Goal: Find specific page/section: Find specific page/section

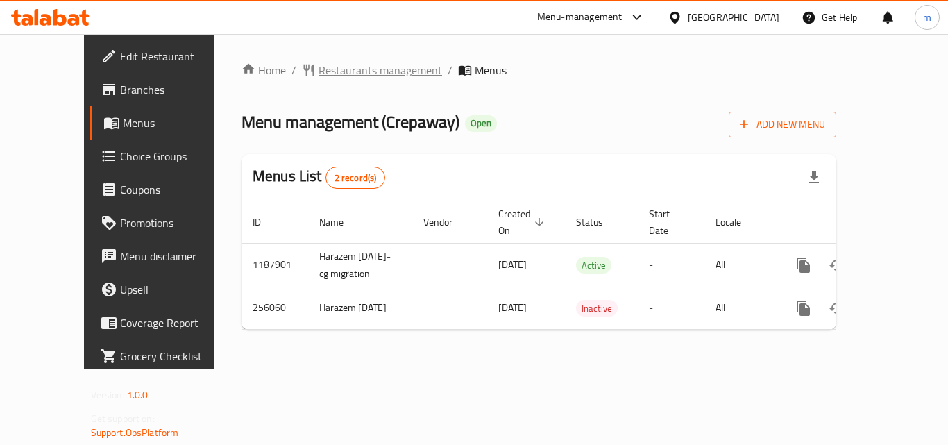
click at [323, 71] on span "Restaurants management" at bounding box center [379, 70] width 123 height 17
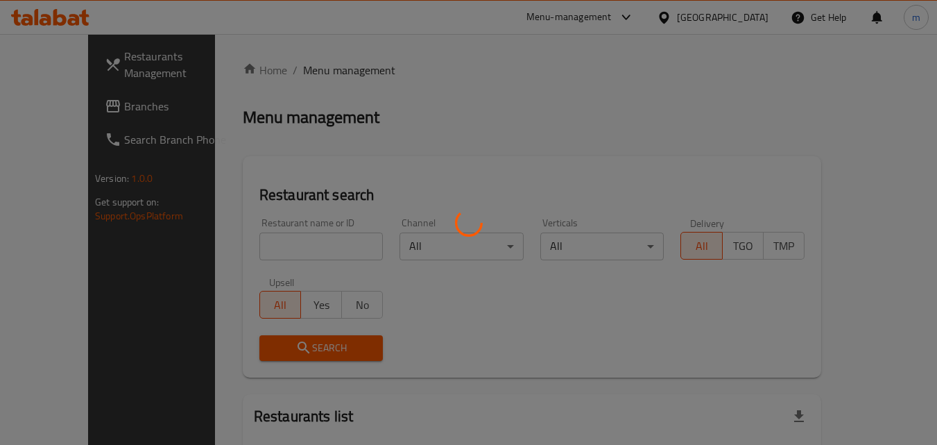
click at [290, 244] on div at bounding box center [468, 222] width 937 height 445
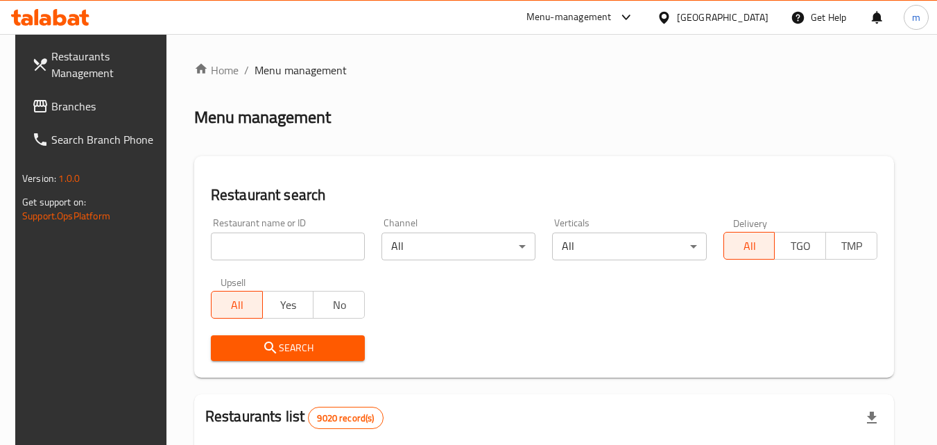
click at [290, 244] on input "search" at bounding box center [288, 246] width 154 height 28
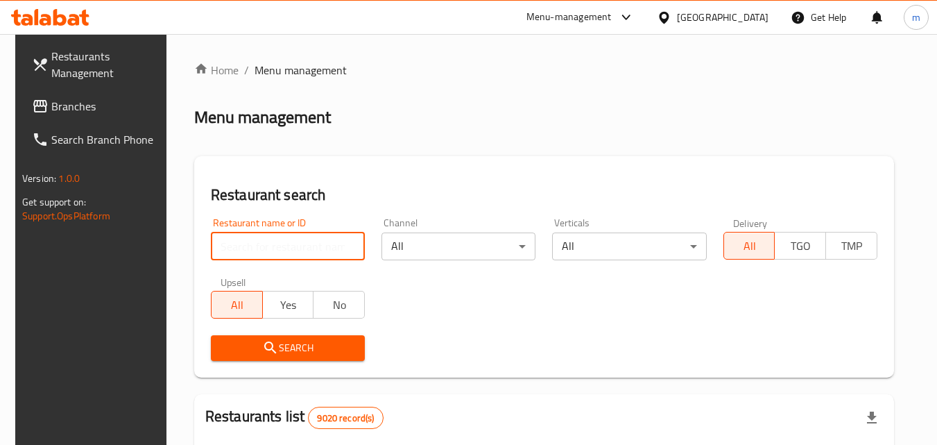
paste input "627407"
type input "627407"
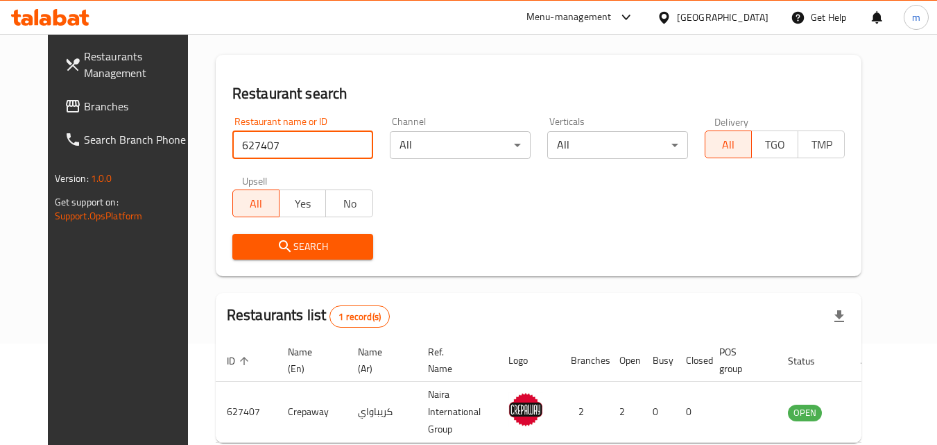
scroll to position [174, 0]
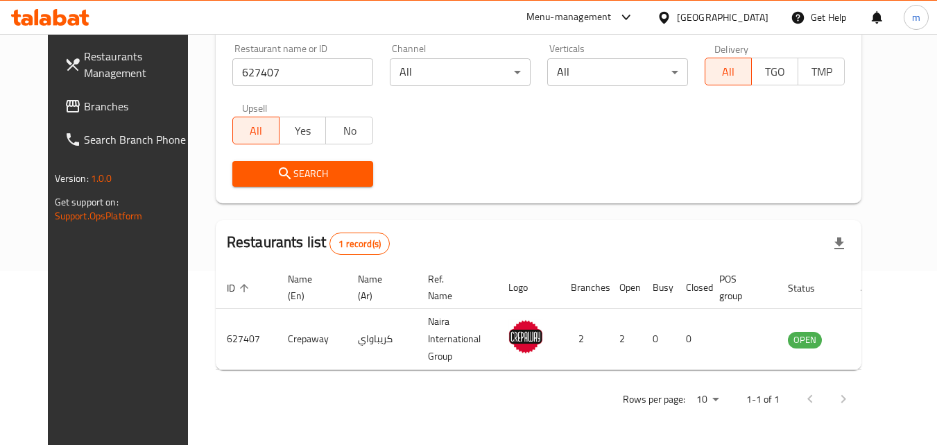
drag, startPoint x: 756, startPoint y: 22, endPoint x: 768, endPoint y: 194, distance: 172.5
click at [756, 22] on div "[GEOGRAPHIC_DATA]" at bounding box center [723, 17] width 92 height 15
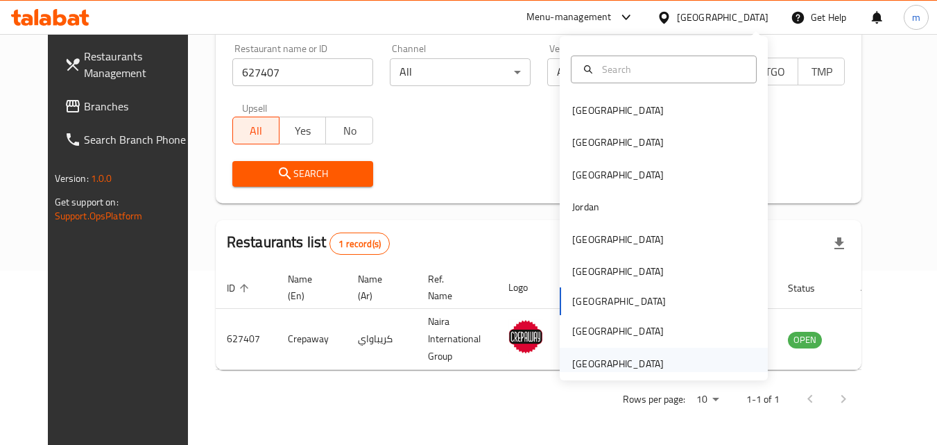
click at [624, 368] on div "[GEOGRAPHIC_DATA]" at bounding box center [618, 363] width 92 height 15
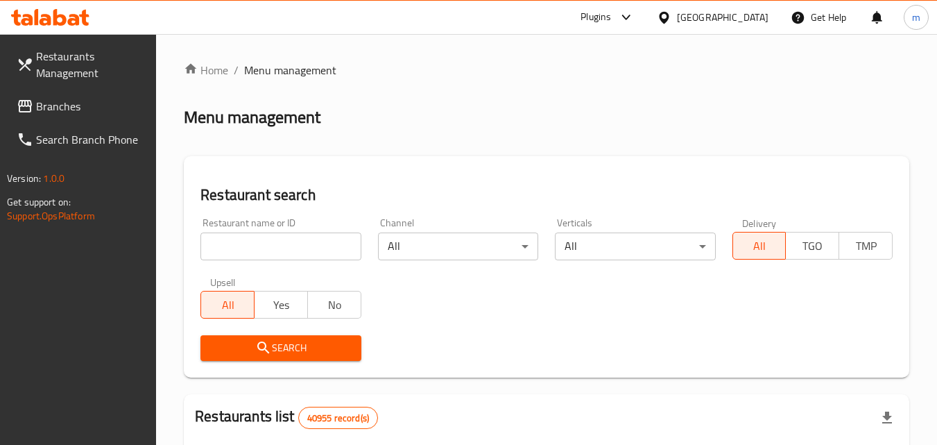
click at [51, 100] on span "Branches" at bounding box center [91, 106] width 110 height 17
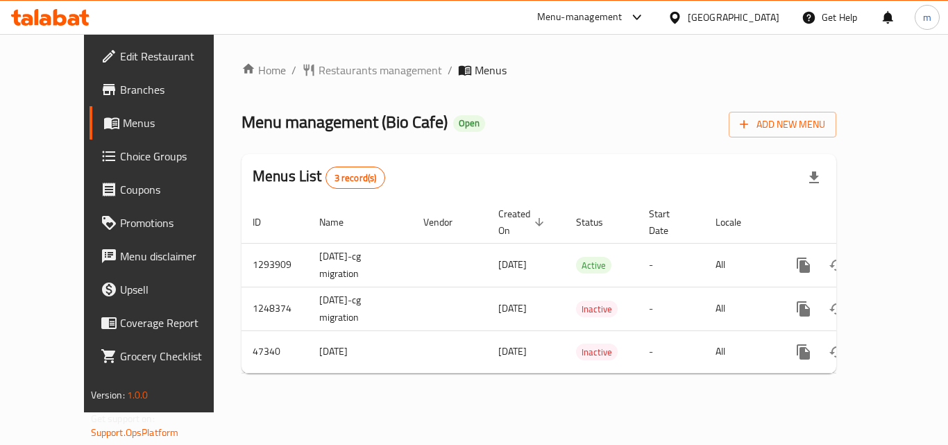
click at [320, 73] on span "Restaurants management" at bounding box center [379, 70] width 123 height 17
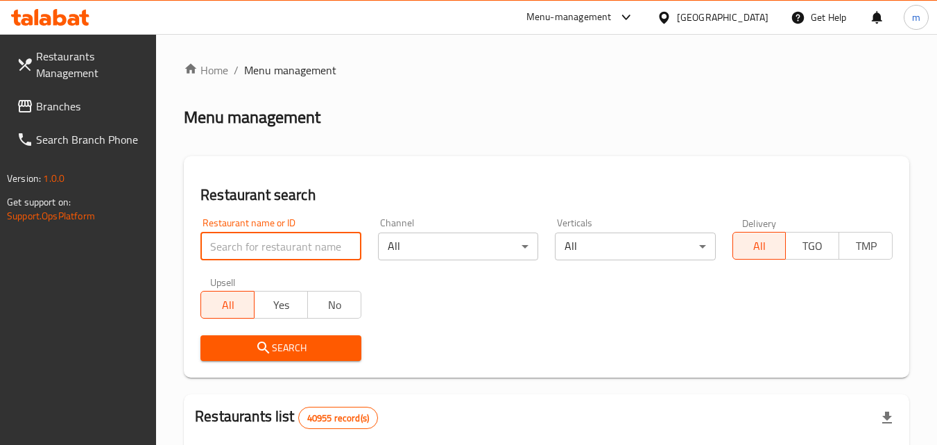
click at [264, 243] on input "search" at bounding box center [280, 246] width 160 height 28
paste input "23972"
type input "23972"
click button "Search" at bounding box center [280, 348] width 160 height 26
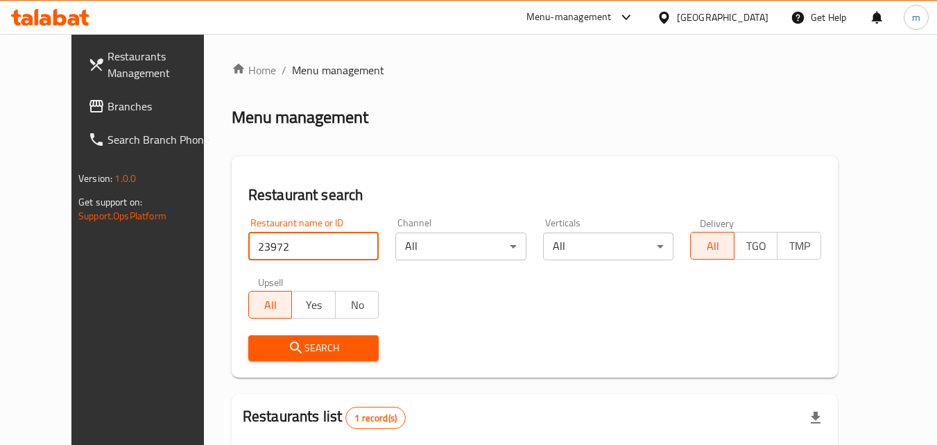
scroll to position [162, 0]
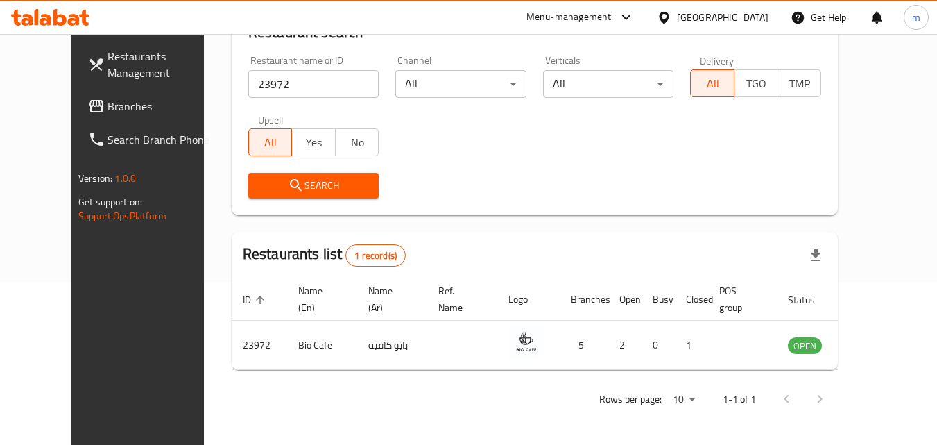
click at [715, 20] on div "[GEOGRAPHIC_DATA]" at bounding box center [723, 17] width 92 height 15
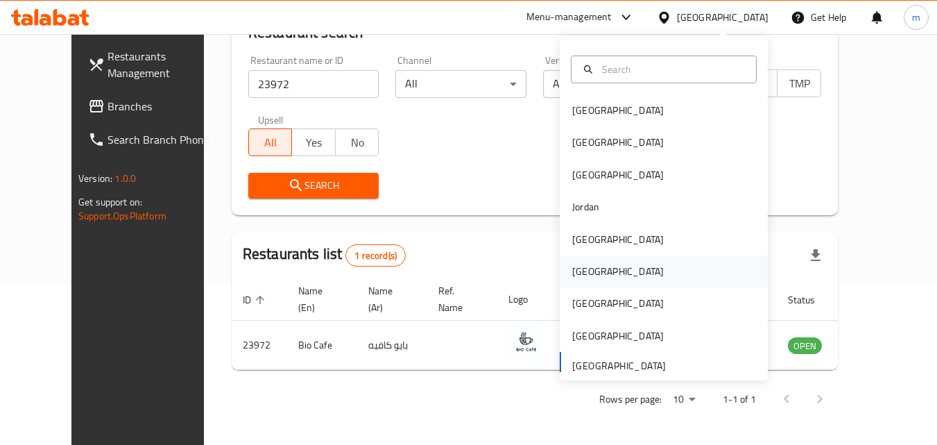
click at [572, 273] on div "[GEOGRAPHIC_DATA]" at bounding box center [618, 271] width 92 height 15
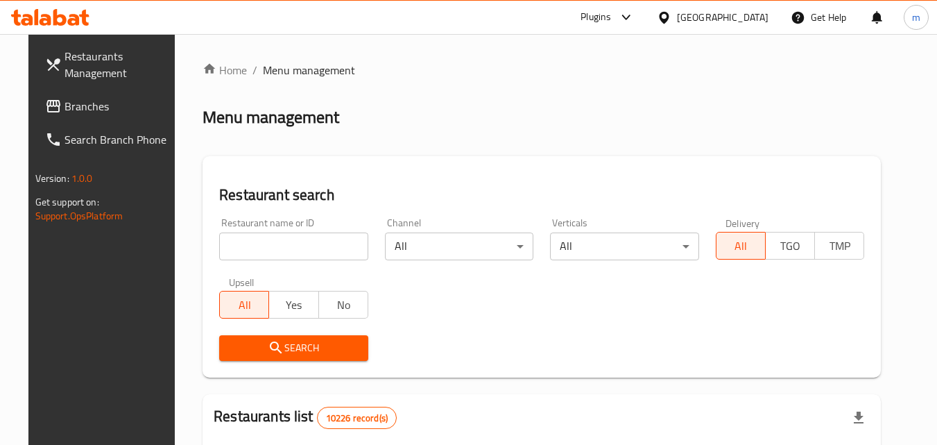
click at [65, 109] on span "Branches" at bounding box center [120, 106] width 110 height 17
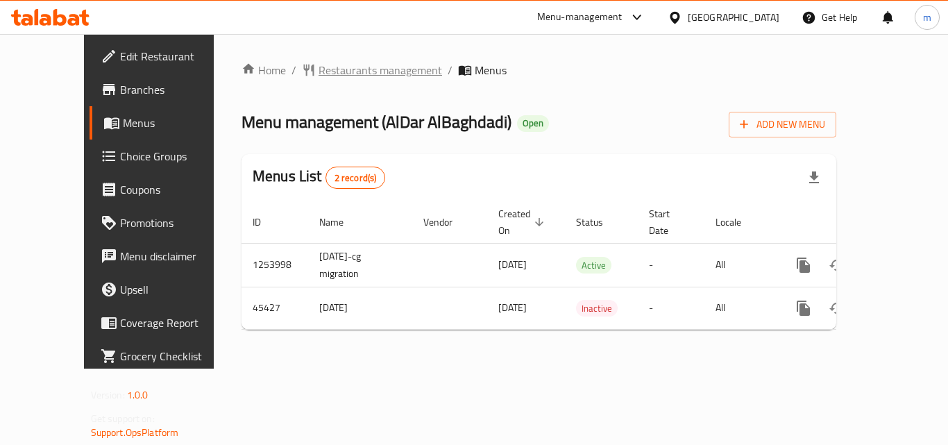
click at [318, 69] on span "Restaurants management" at bounding box center [379, 70] width 123 height 17
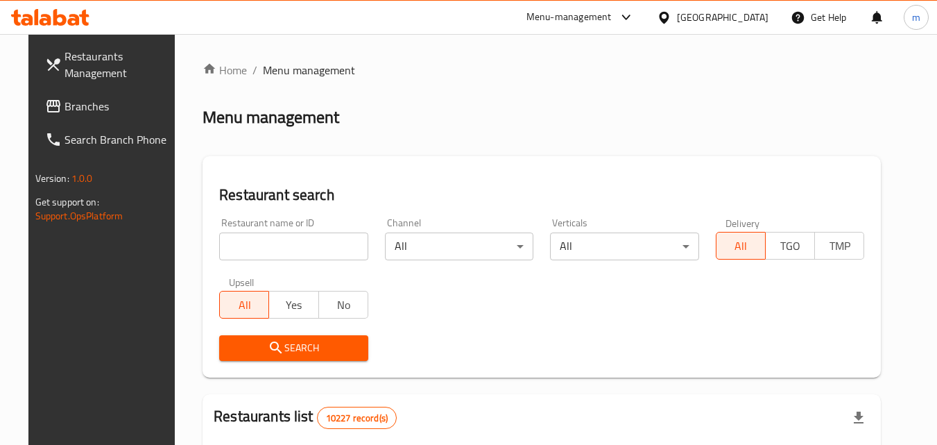
click at [275, 244] on input "search" at bounding box center [293, 246] width 149 height 28
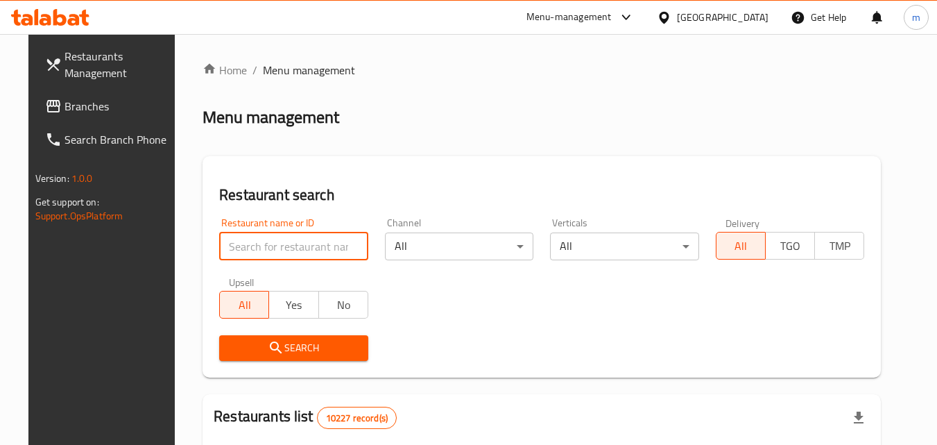
paste input "23129"
type input "23129"
click button "Search" at bounding box center [293, 348] width 149 height 26
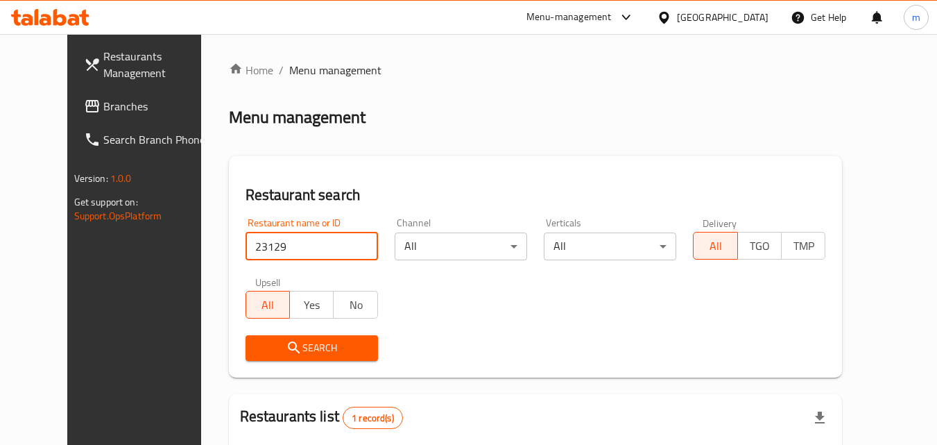
click at [672, 14] on icon at bounding box center [664, 17] width 15 height 15
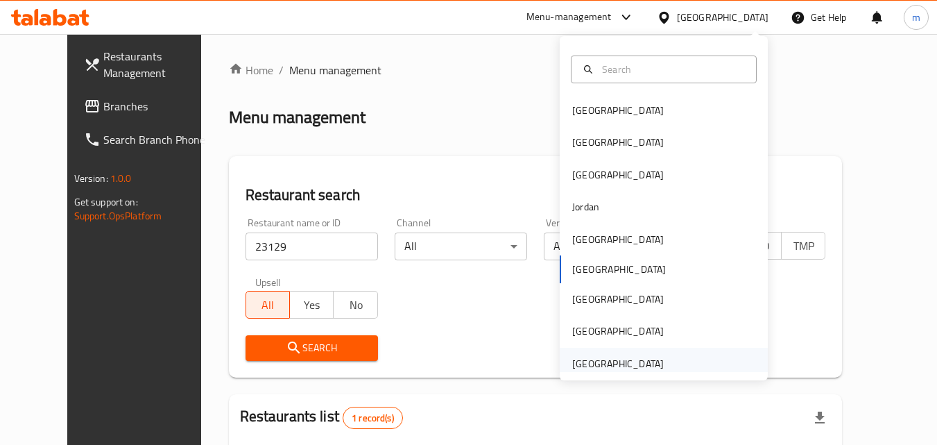
click at [598, 365] on div "[GEOGRAPHIC_DATA]" at bounding box center [618, 363] width 92 height 15
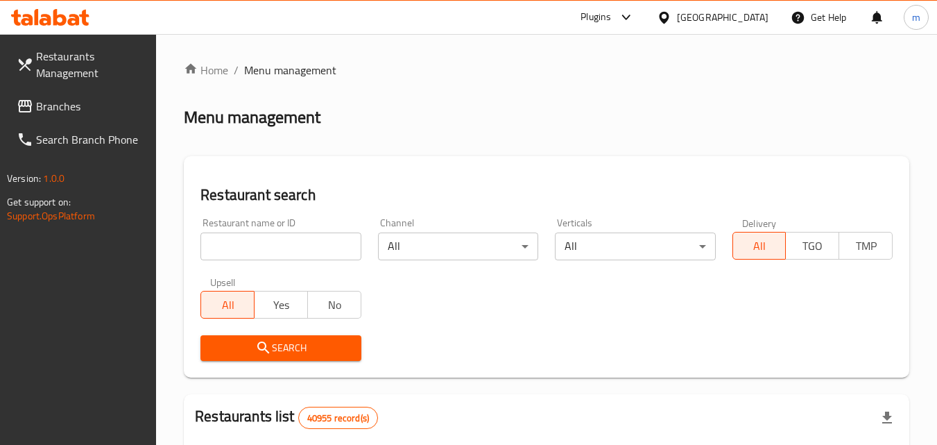
click at [62, 107] on span "Branches" at bounding box center [91, 106] width 110 height 17
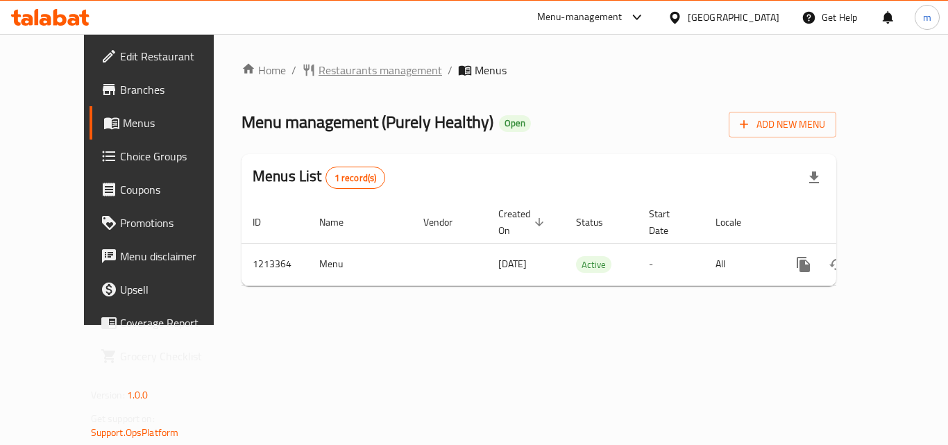
click at [324, 77] on span "Restaurants management" at bounding box center [379, 70] width 123 height 17
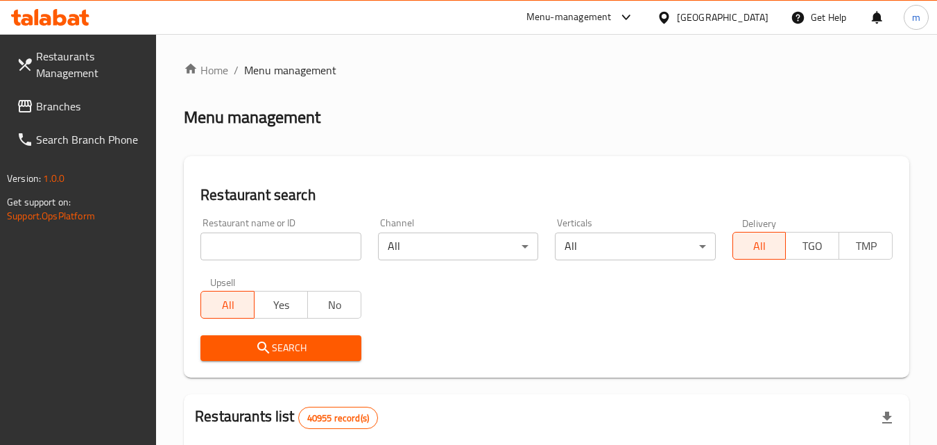
click at [260, 239] on input "search" at bounding box center [280, 246] width 160 height 28
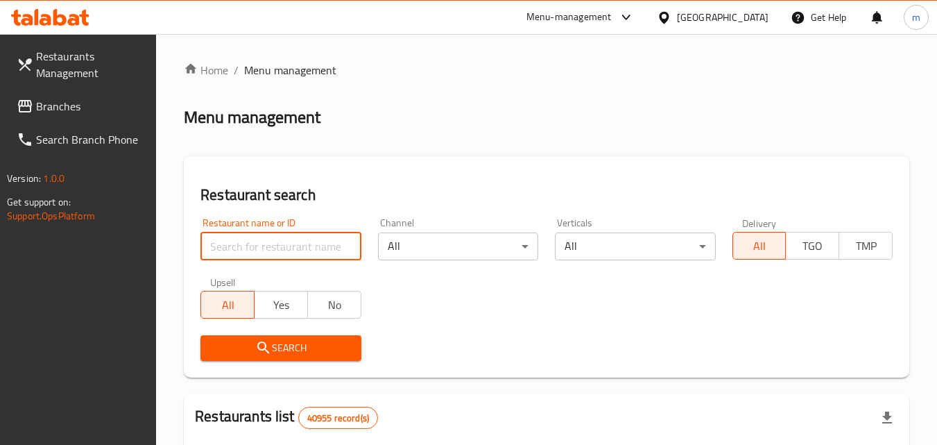
paste input "671843"
type input "671843"
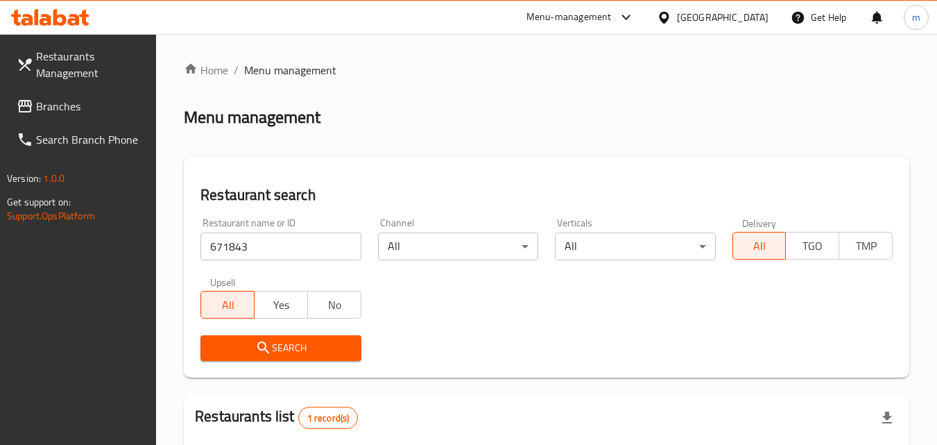
click at [62, 107] on span "Branches" at bounding box center [91, 106] width 110 height 17
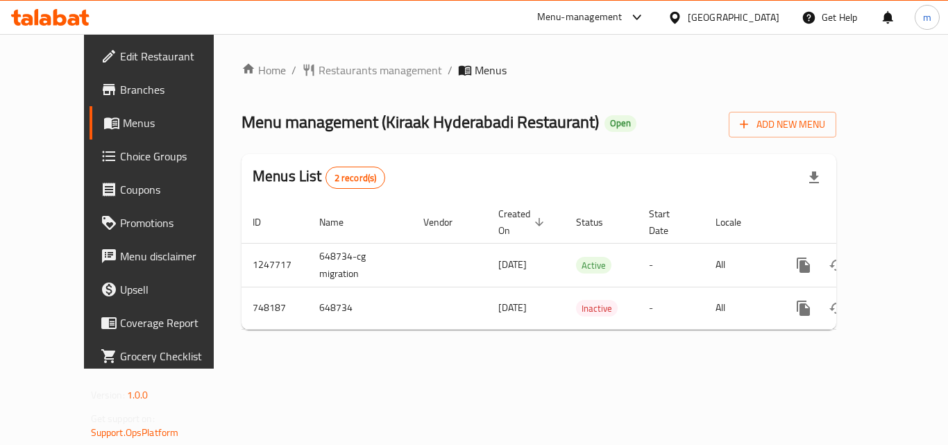
click at [318, 67] on span "Restaurants management" at bounding box center [379, 70] width 123 height 17
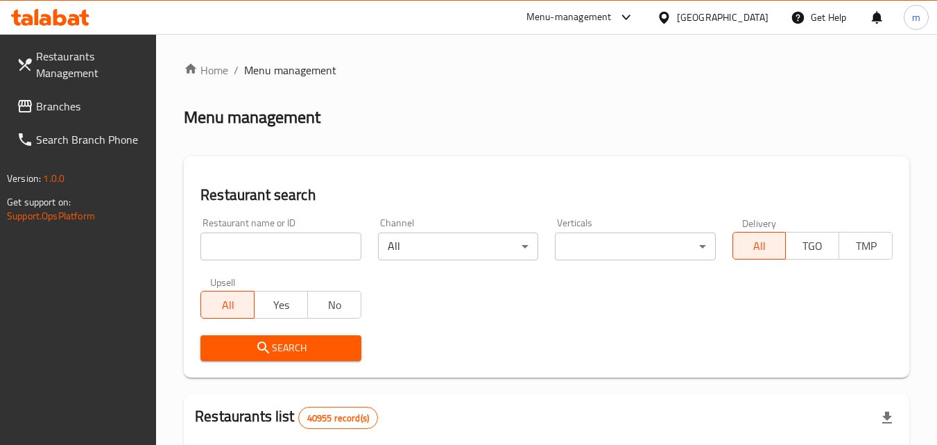
click at [265, 249] on input "search" at bounding box center [280, 246] width 160 height 28
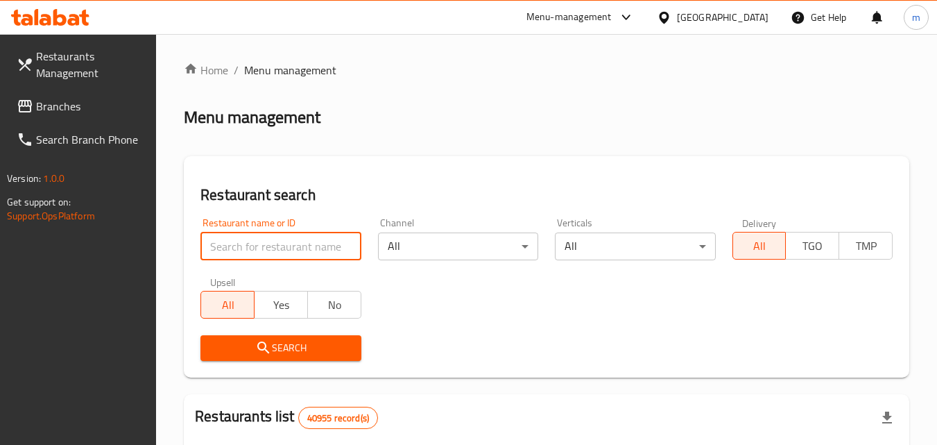
paste input "648734"
type input "648734"
click button "Search" at bounding box center [280, 348] width 160 height 26
click at [75, 108] on span "Branches" at bounding box center [91, 106] width 110 height 17
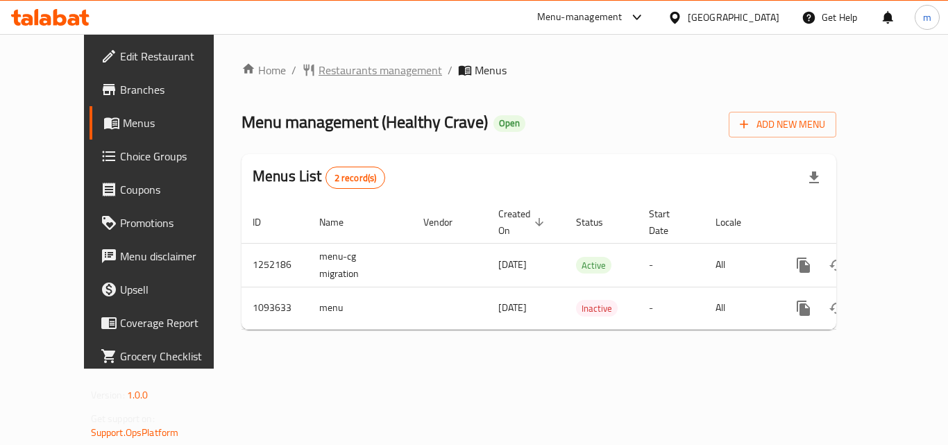
click at [318, 67] on span "Restaurants management" at bounding box center [379, 70] width 123 height 17
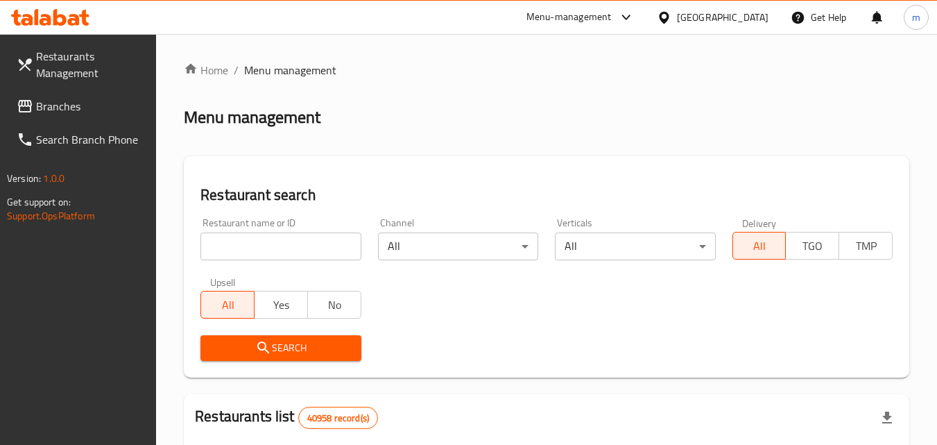
click at [299, 242] on input "search" at bounding box center [280, 246] width 160 height 28
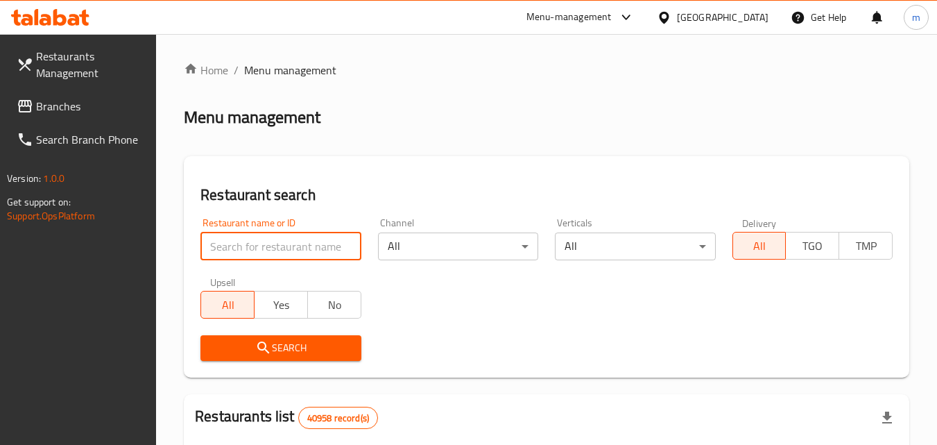
paste input "664906"
type input "664906"
click button "Search" at bounding box center [280, 348] width 160 height 26
click at [49, 102] on span "Branches" at bounding box center [91, 106] width 110 height 17
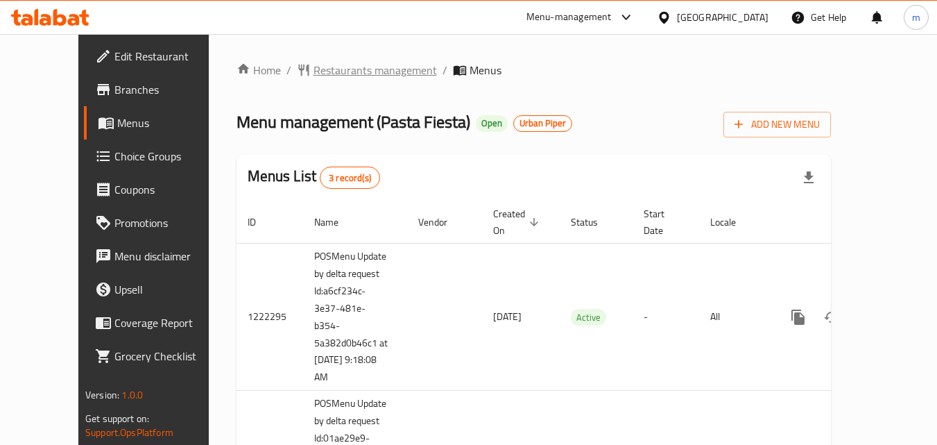
click at [316, 71] on span "Restaurants management" at bounding box center [375, 70] width 123 height 17
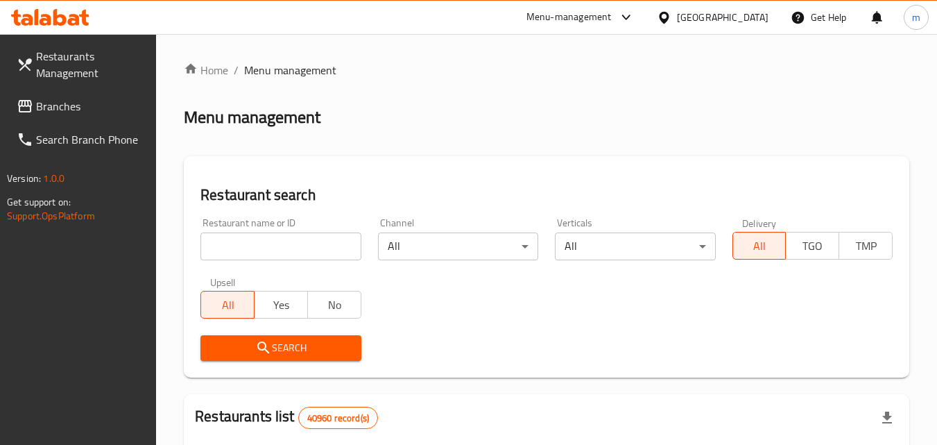
click at [271, 244] on input "search" at bounding box center [280, 246] width 160 height 28
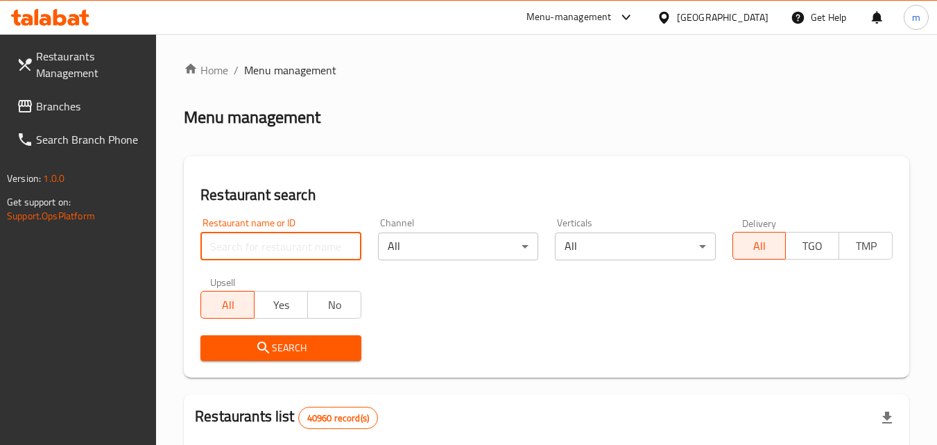
paste input "633516"
type input "633516"
click button "Search" at bounding box center [280, 348] width 160 height 26
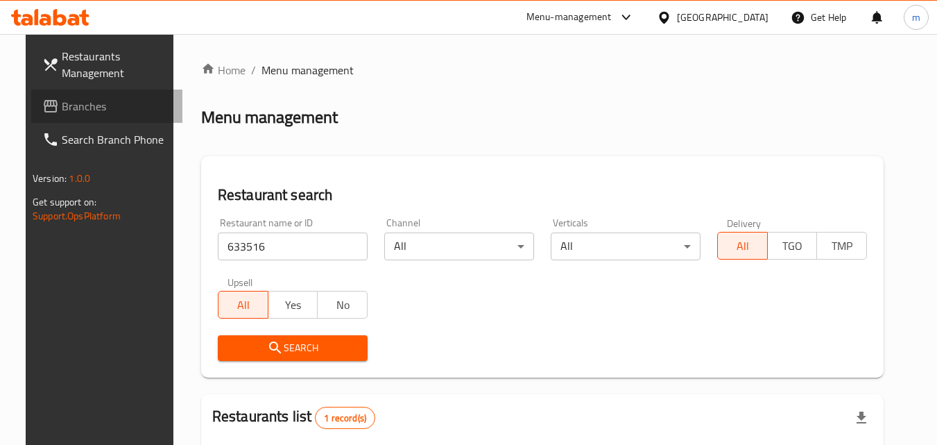
click at [62, 114] on span "Branches" at bounding box center [117, 106] width 110 height 17
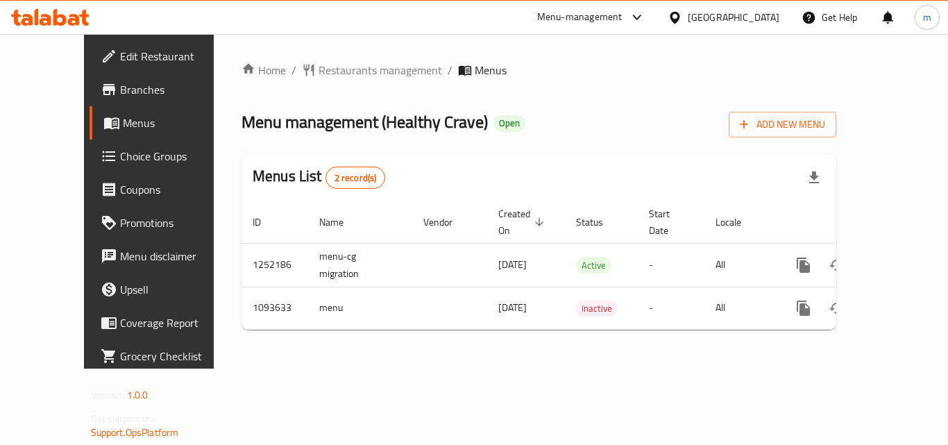
click at [342, 69] on span "Restaurants management" at bounding box center [379, 70] width 123 height 17
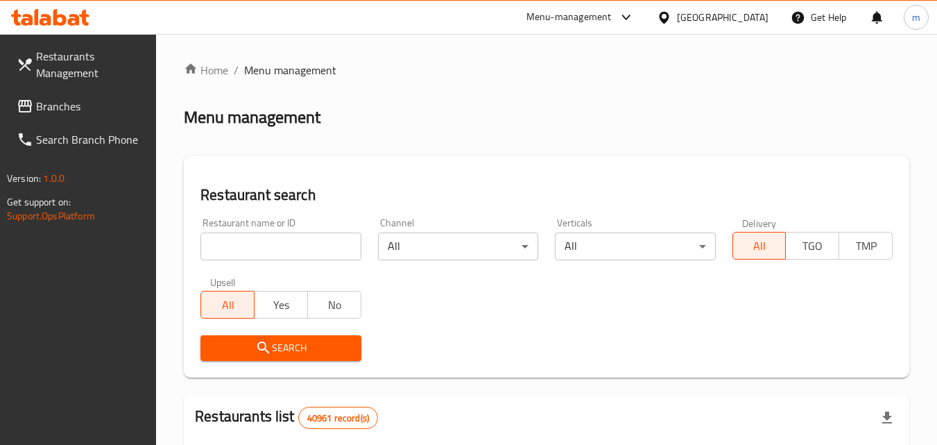
drag, startPoint x: 273, startPoint y: 243, endPoint x: 272, endPoint y: 250, distance: 7.1
click at [273, 247] on input "search" at bounding box center [280, 246] width 160 height 28
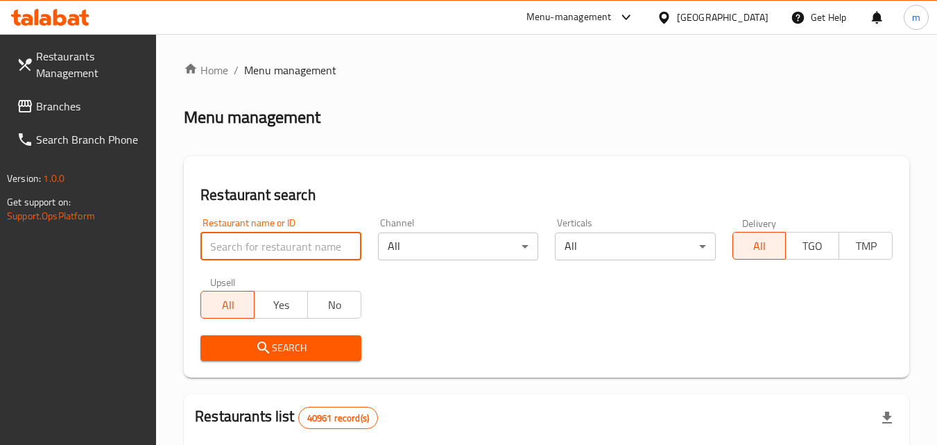
paste input "664906"
type input "664906"
click button "Search" at bounding box center [280, 348] width 160 height 26
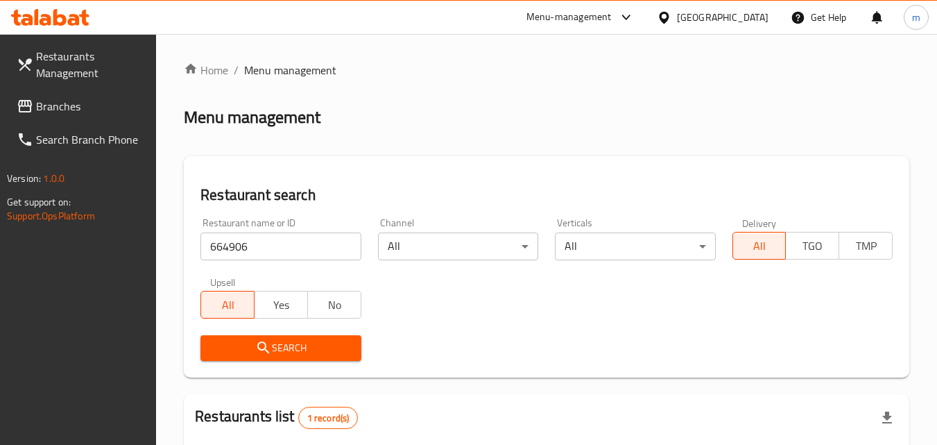
click at [65, 108] on span "Branches" at bounding box center [91, 106] width 110 height 17
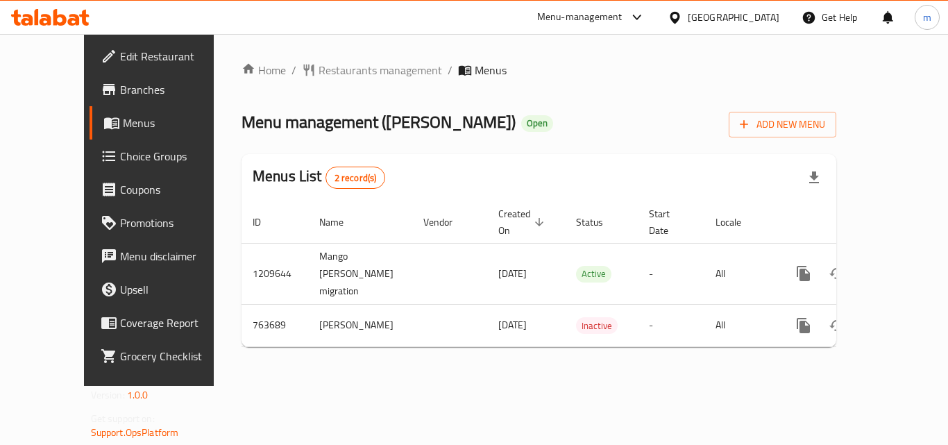
click at [318, 71] on span "Restaurants management" at bounding box center [379, 70] width 123 height 17
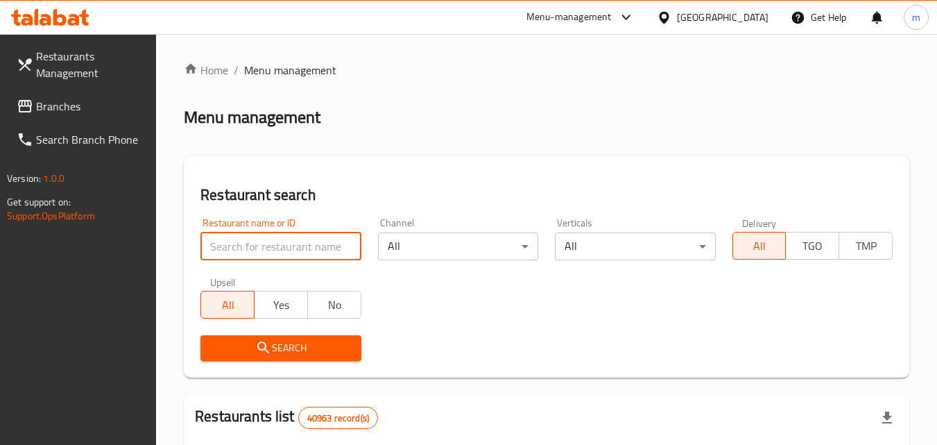
click at [269, 245] on input "search" at bounding box center [280, 246] width 160 height 28
paste input "650325"
type input "650325"
click button "Search" at bounding box center [280, 348] width 160 height 26
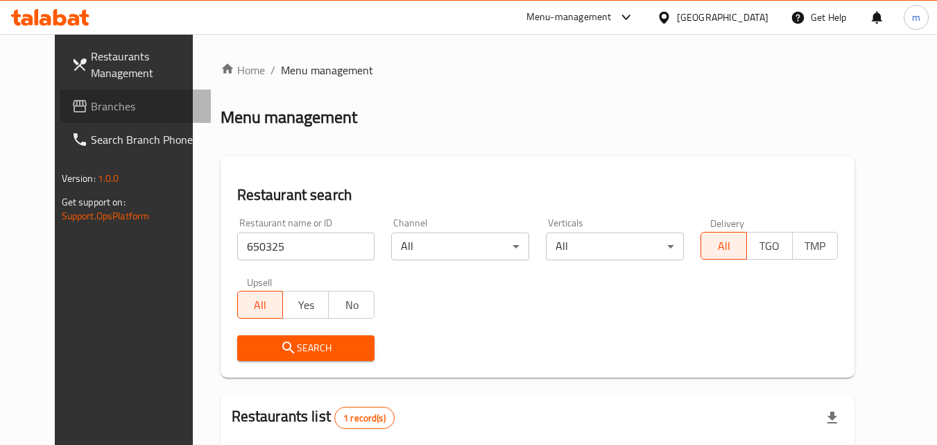
click at [91, 113] on span "Branches" at bounding box center [146, 106] width 110 height 17
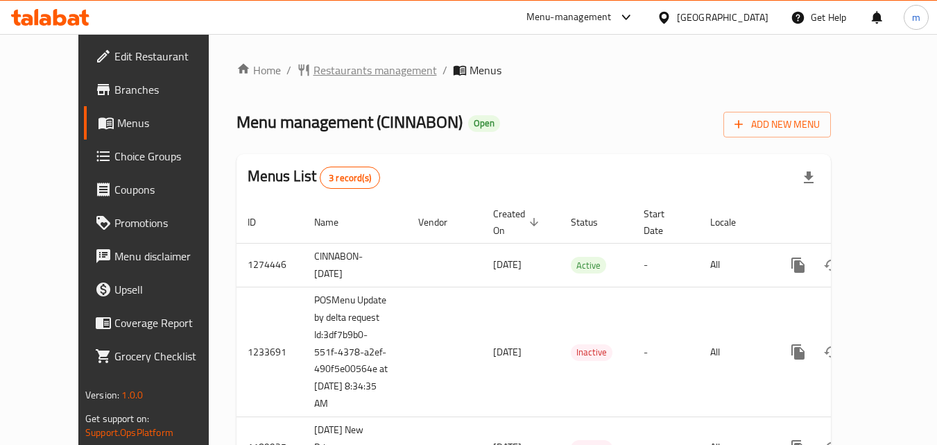
click at [328, 71] on span "Restaurants management" at bounding box center [375, 70] width 123 height 17
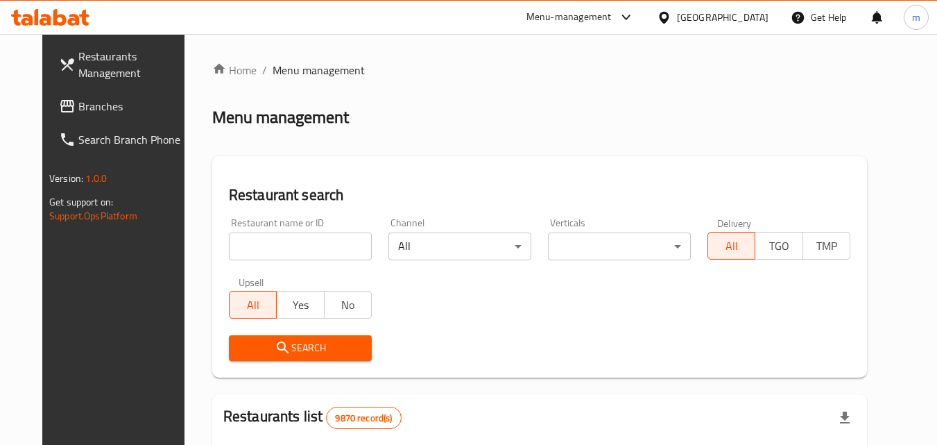
click at [290, 245] on input "search" at bounding box center [300, 246] width 143 height 28
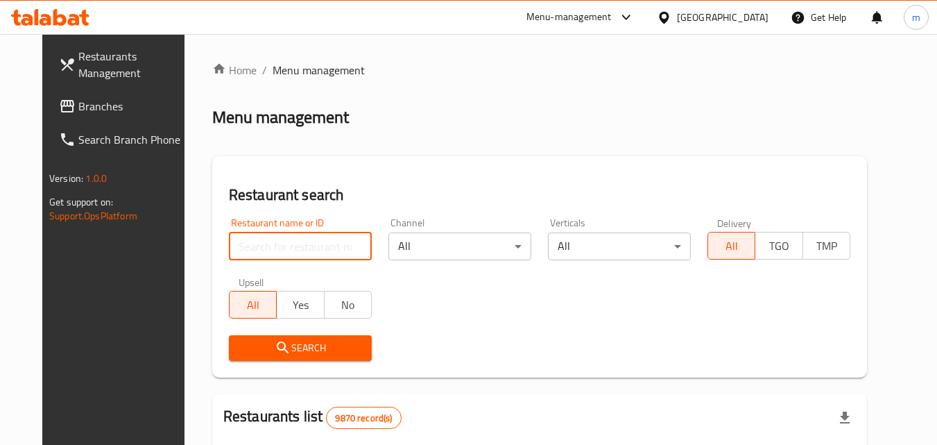
paste input "119"
type input "119"
click button "Search" at bounding box center [300, 348] width 143 height 26
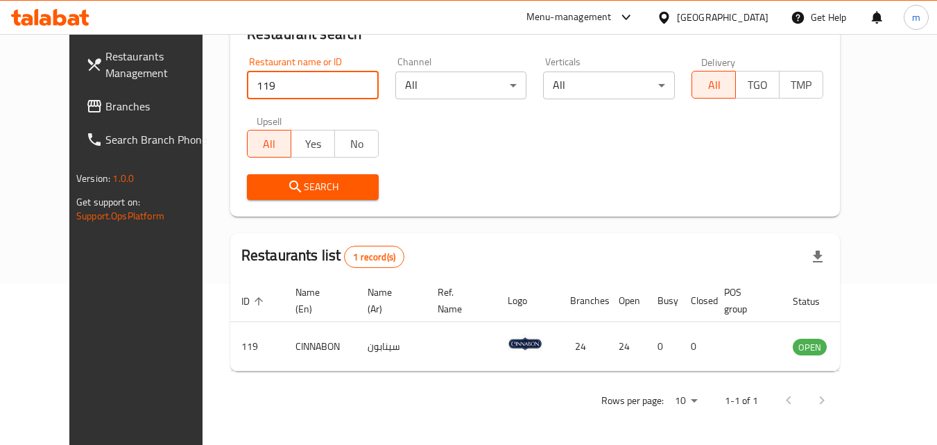
scroll to position [162, 0]
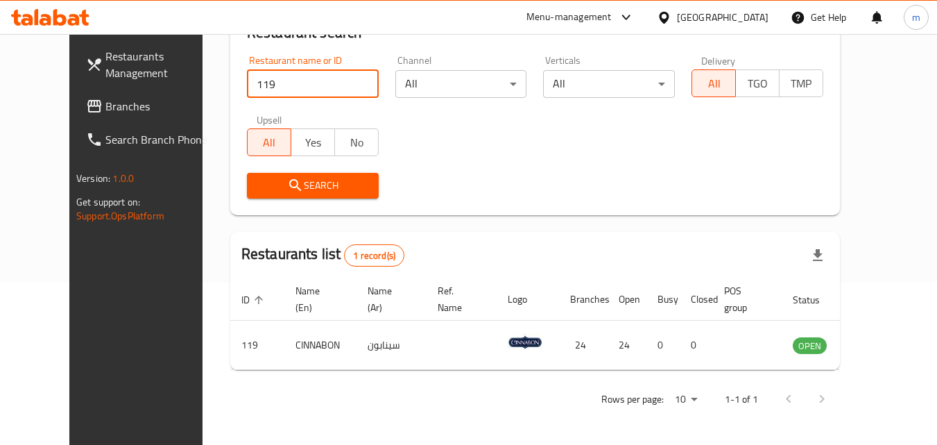
click at [747, 19] on div "Kuwait" at bounding box center [723, 17] width 92 height 15
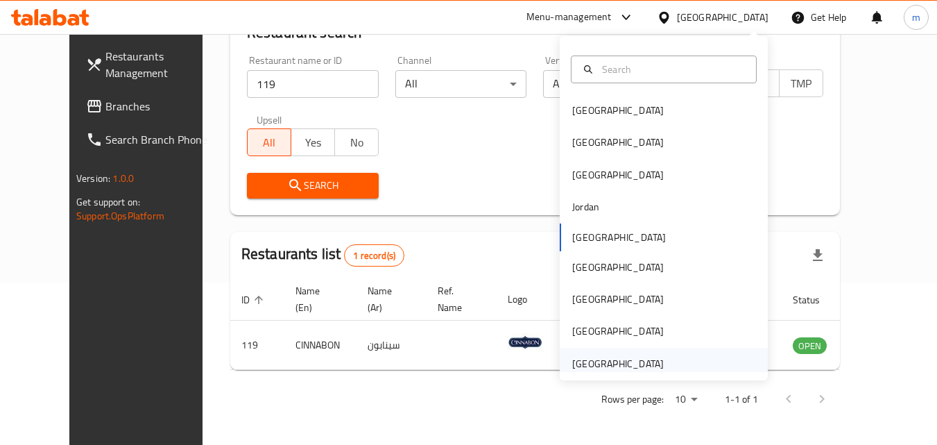
click at [597, 361] on div "[GEOGRAPHIC_DATA]" at bounding box center [618, 363] width 92 height 15
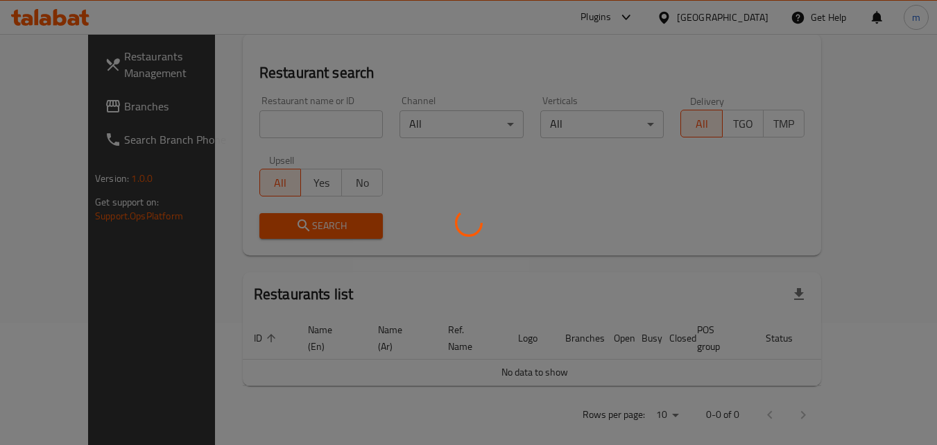
scroll to position [162, 0]
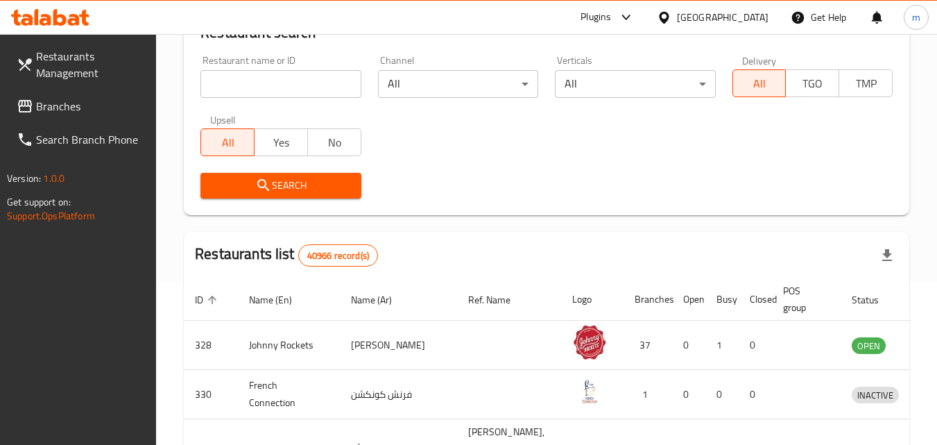
click at [51, 106] on span "Branches" at bounding box center [91, 106] width 110 height 17
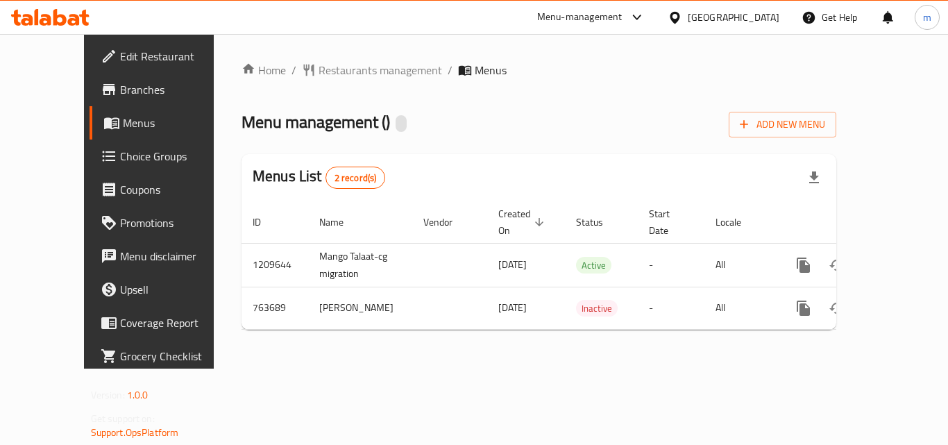
click at [342, 69] on span "Restaurants management" at bounding box center [379, 70] width 123 height 17
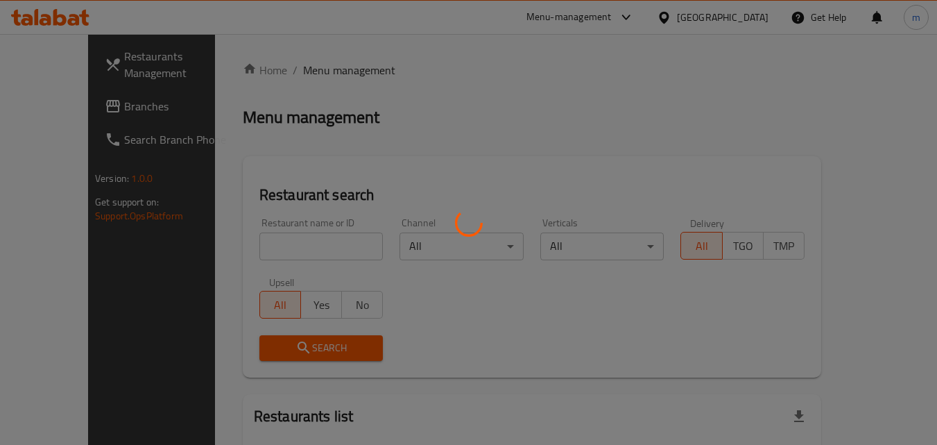
click at [293, 244] on div at bounding box center [468, 222] width 937 height 445
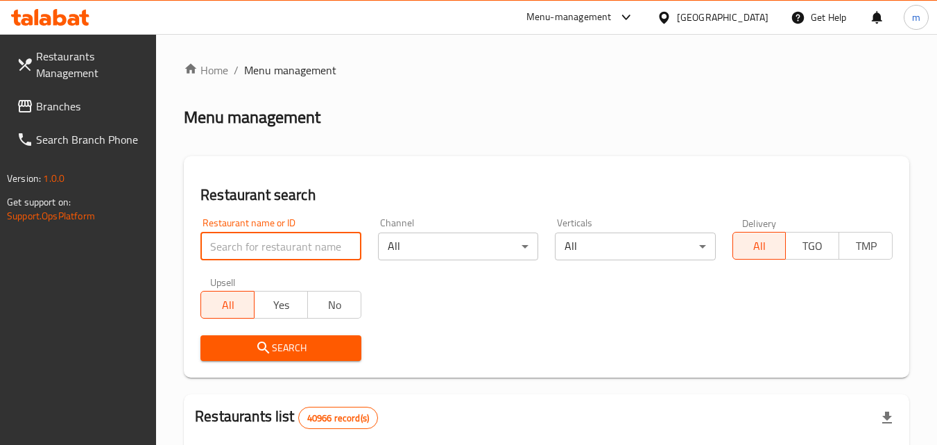
click at [293, 244] on input "search" at bounding box center [280, 246] width 160 height 28
paste input "650325"
type input "650325"
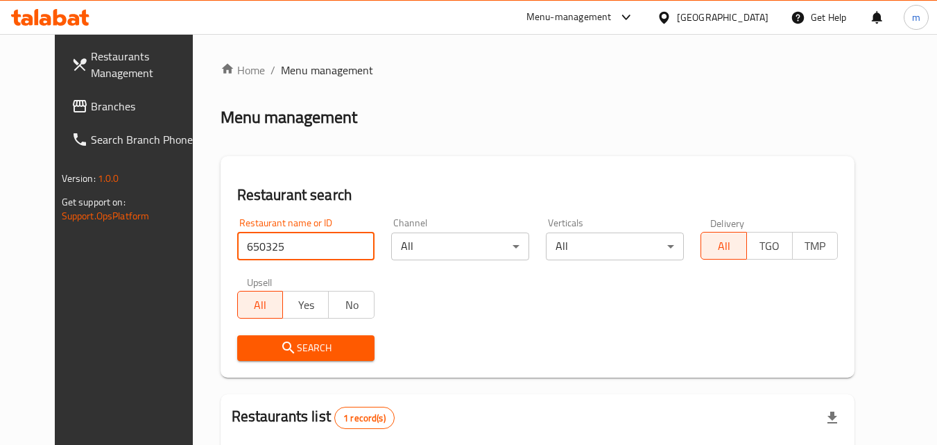
scroll to position [162, 0]
